Goal: Information Seeking & Learning: Check status

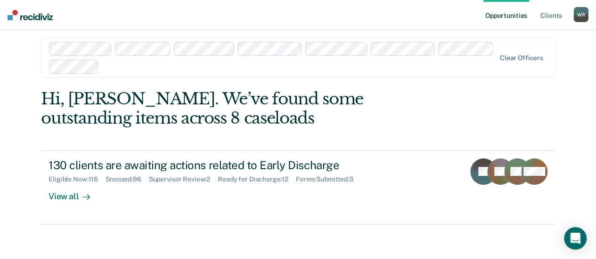
scroll to position [10, 0]
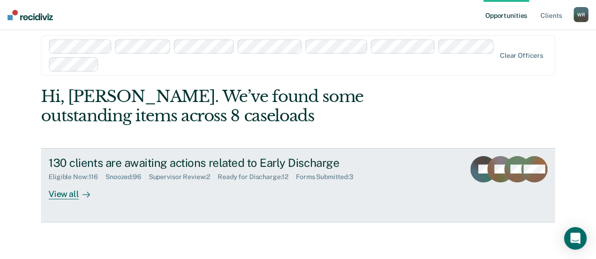
click at [65, 193] on div "View all" at bounding box center [75, 190] width 53 height 18
